Goal: Check status

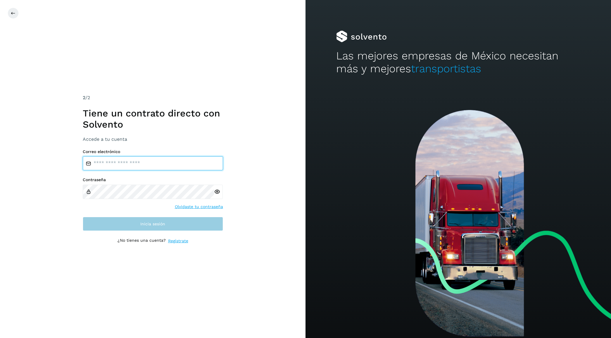
type input "**********"
click at [155, 223] on span "Inicia sesión" at bounding box center [152, 224] width 25 height 4
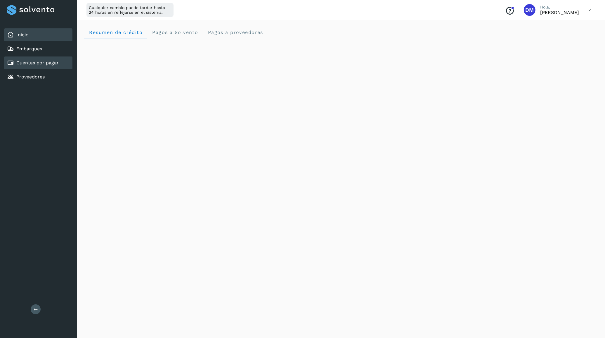
click at [46, 63] on link "Cuentas por pagar" at bounding box center [37, 63] width 42 height 6
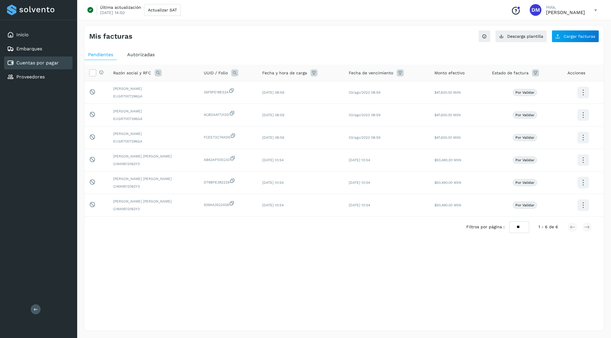
click at [144, 56] on span "Autorizadas" at bounding box center [140, 55] width 27 height 6
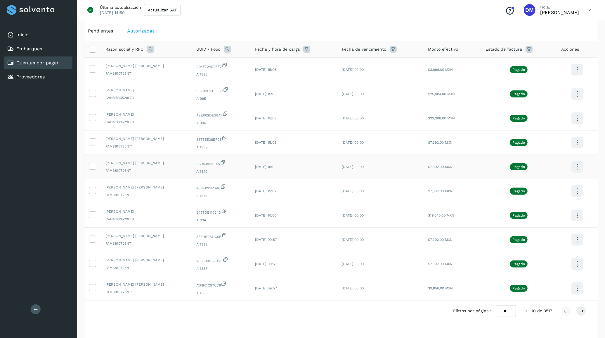
scroll to position [37, 0]
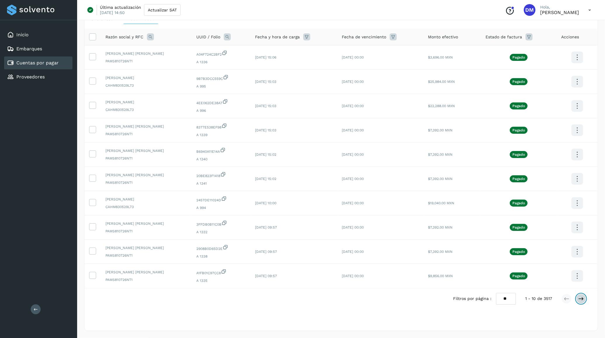
click at [583, 299] on icon at bounding box center [581, 299] width 6 height 6
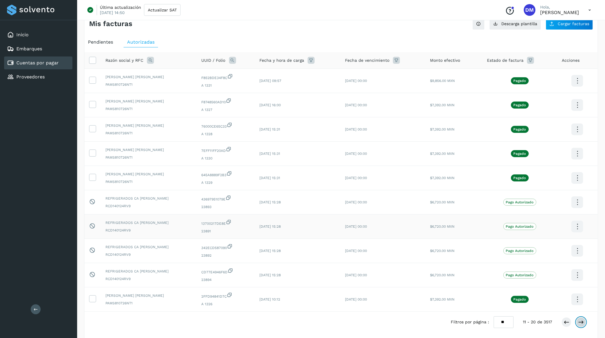
scroll to position [0, 0]
